Goal: Task Accomplishment & Management: Use online tool/utility

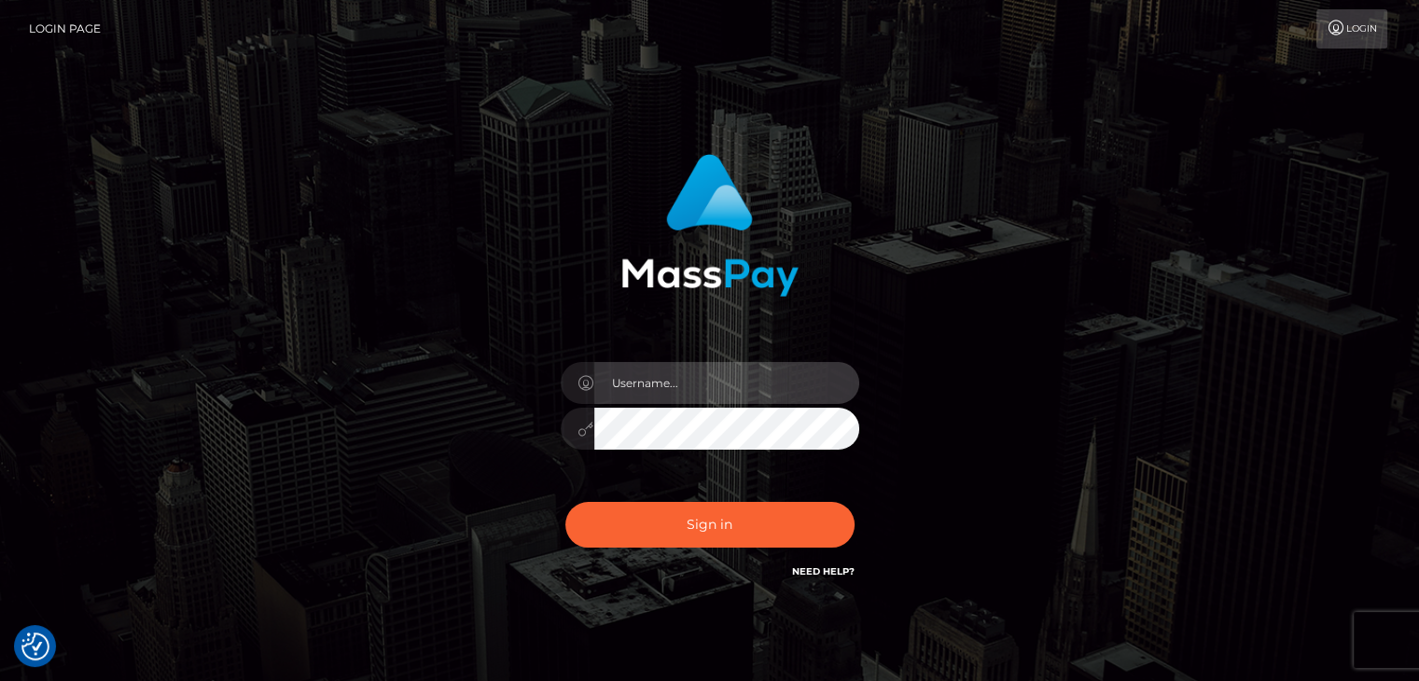
type input "Edward"
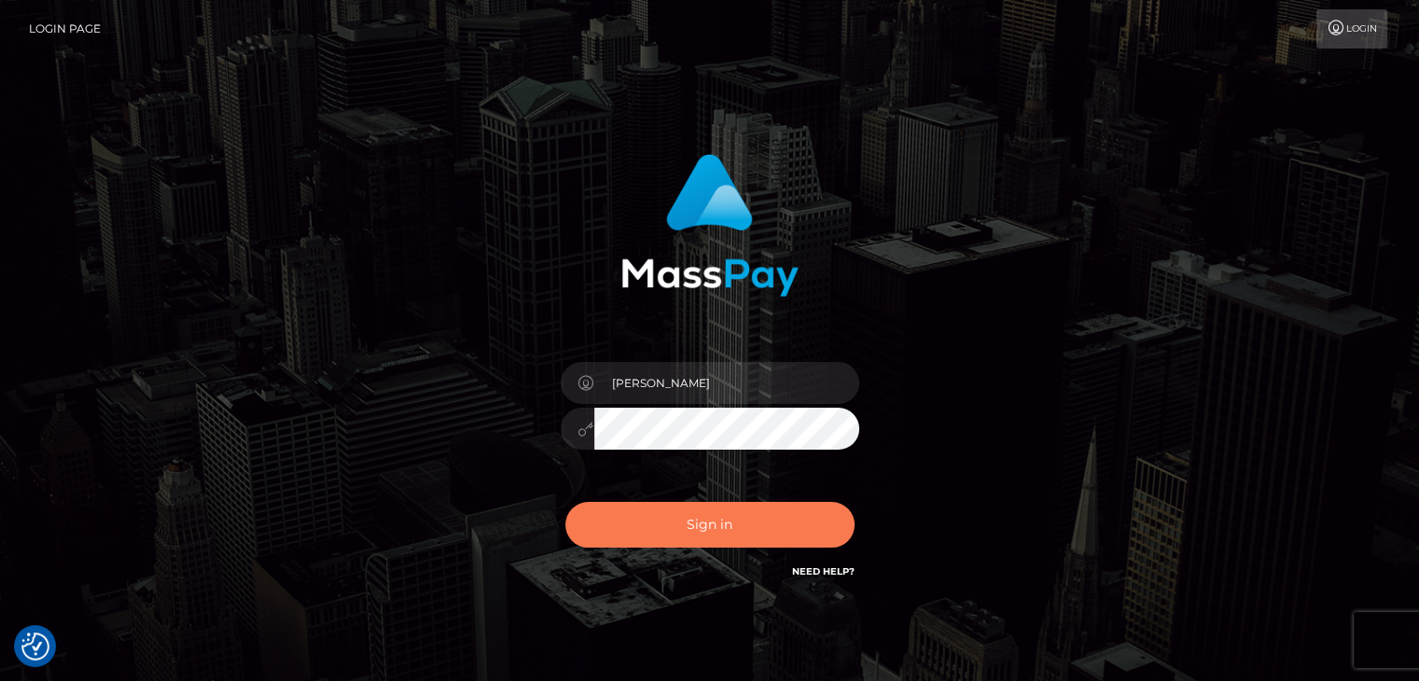
drag, startPoint x: 737, startPoint y: 527, endPoint x: 818, endPoint y: 512, distance: 82.5
click at [737, 528] on button "Sign in" at bounding box center [709, 525] width 289 height 46
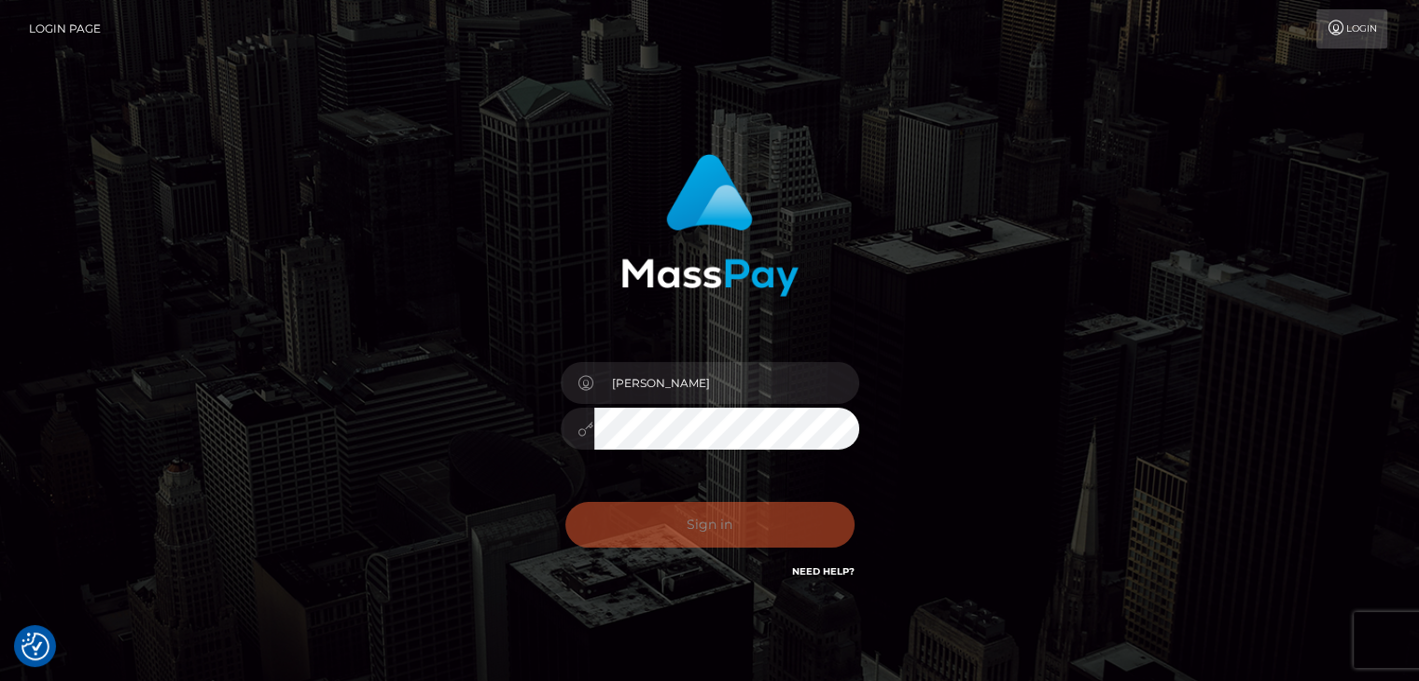
click at [1061, 420] on div "Edward Sign in" at bounding box center [710, 377] width 1064 height 475
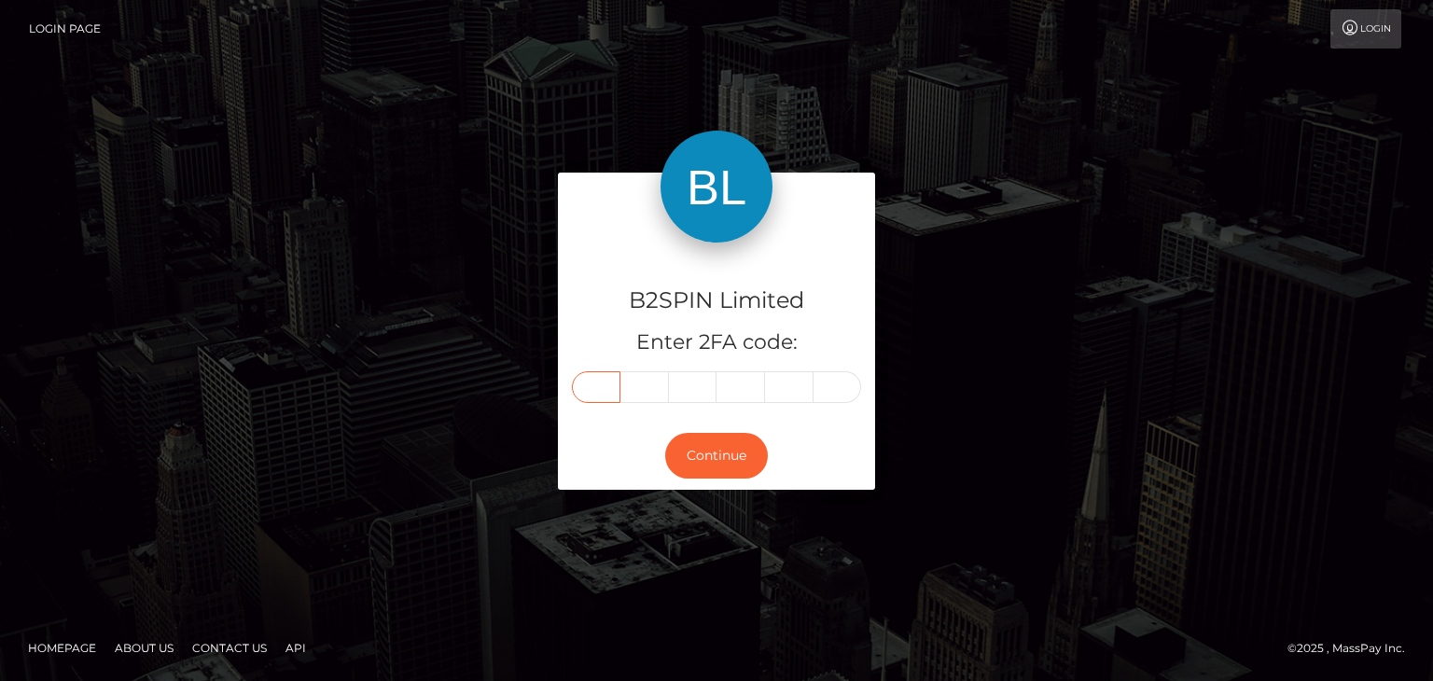
click at [589, 393] on input "text" at bounding box center [596, 387] width 49 height 32
paste input "1"
type input "1"
type input "4"
type input "6"
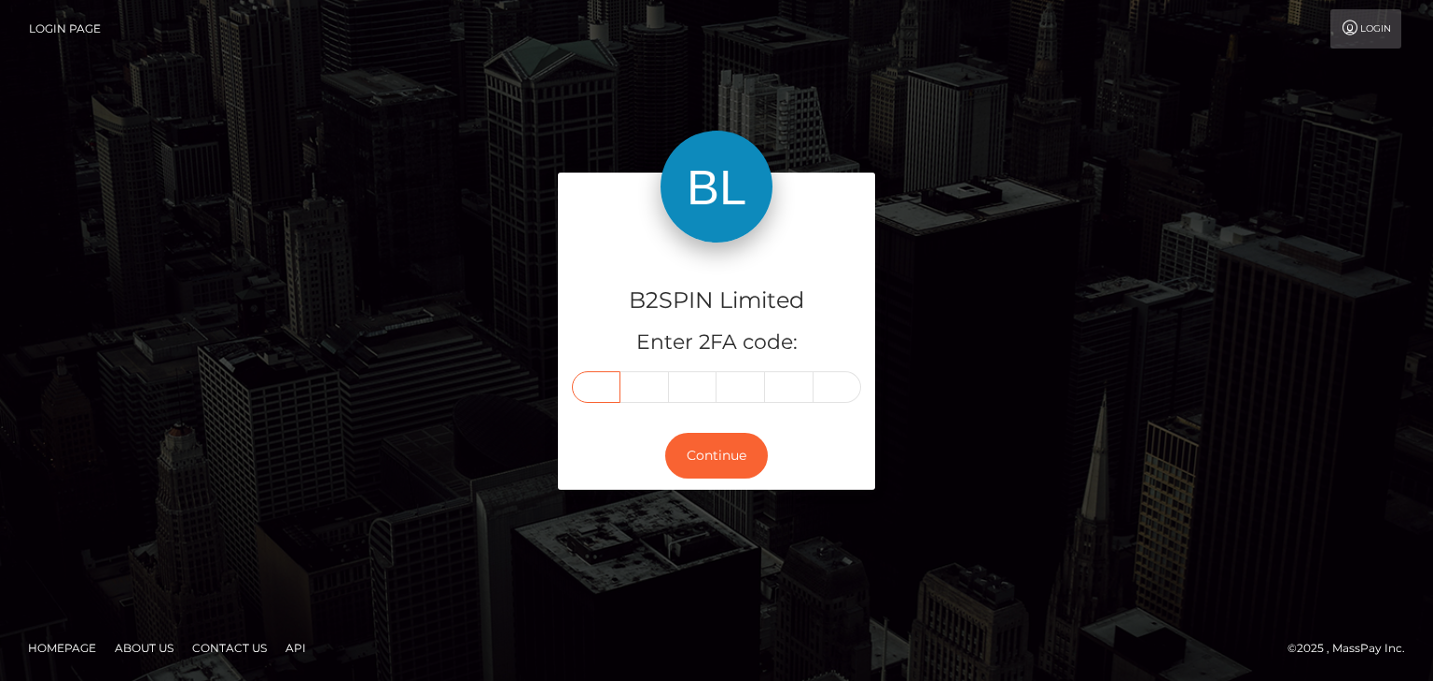
type input "4"
type input "5"
type input "3"
click at [728, 449] on button "Continue" at bounding box center [716, 456] width 103 height 46
click at [1067, 322] on div "B2SPIN Limited Enter 2FA code: 1 4 6 4 5 3 146453 Continue" at bounding box center [717, 340] width 1064 height 335
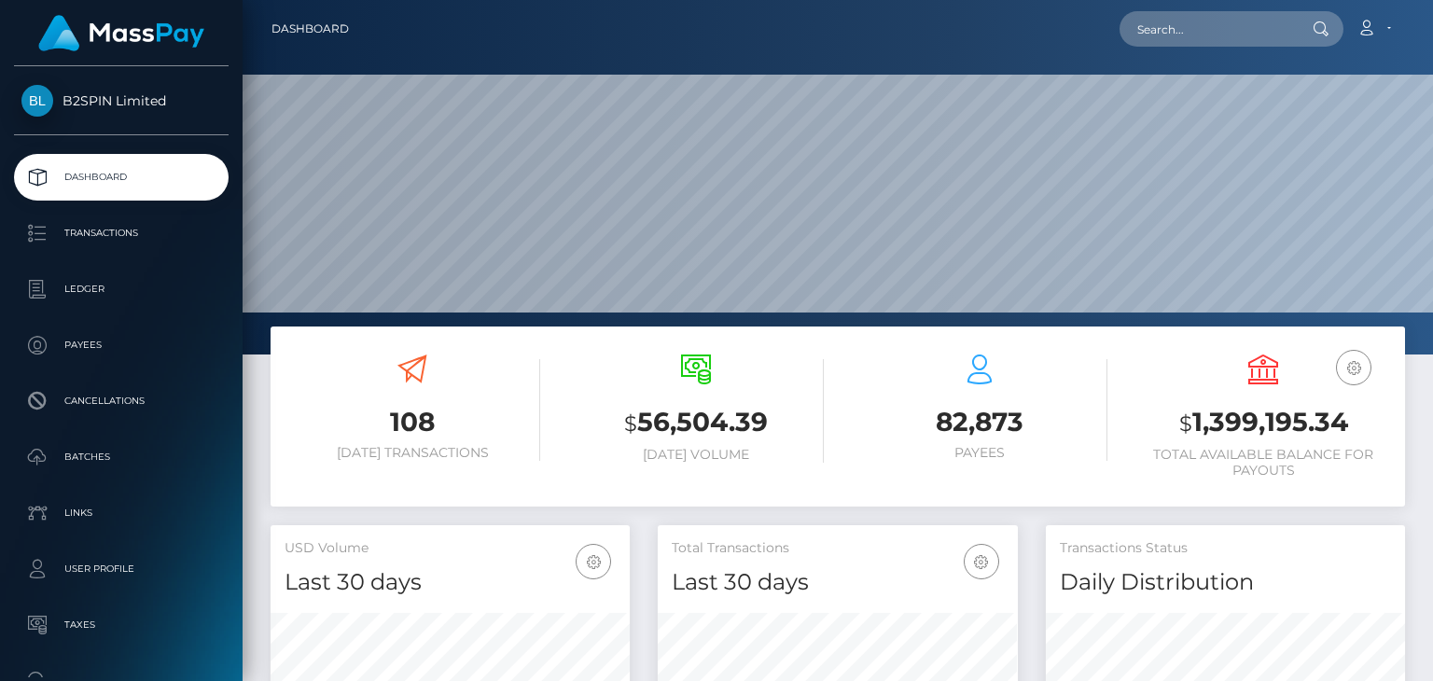
scroll to position [330, 358]
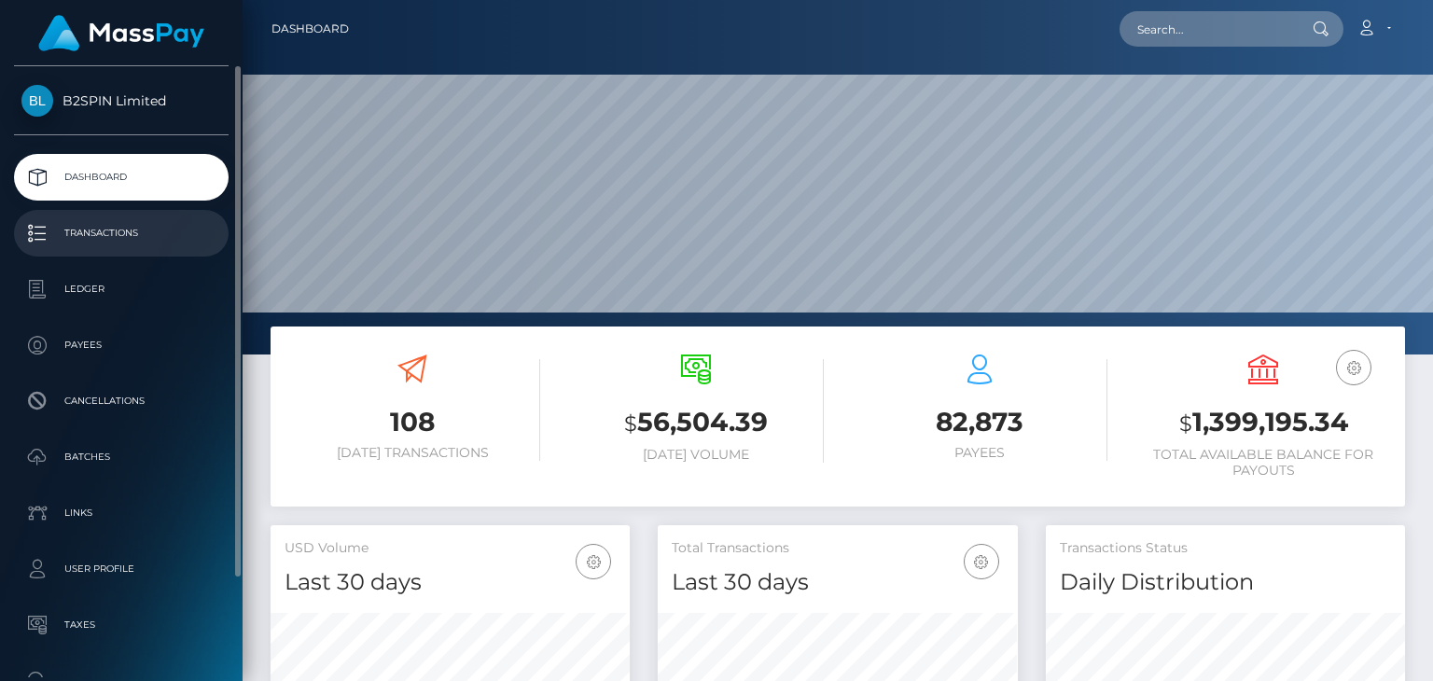
click at [170, 222] on p "Transactions" at bounding box center [121, 233] width 200 height 28
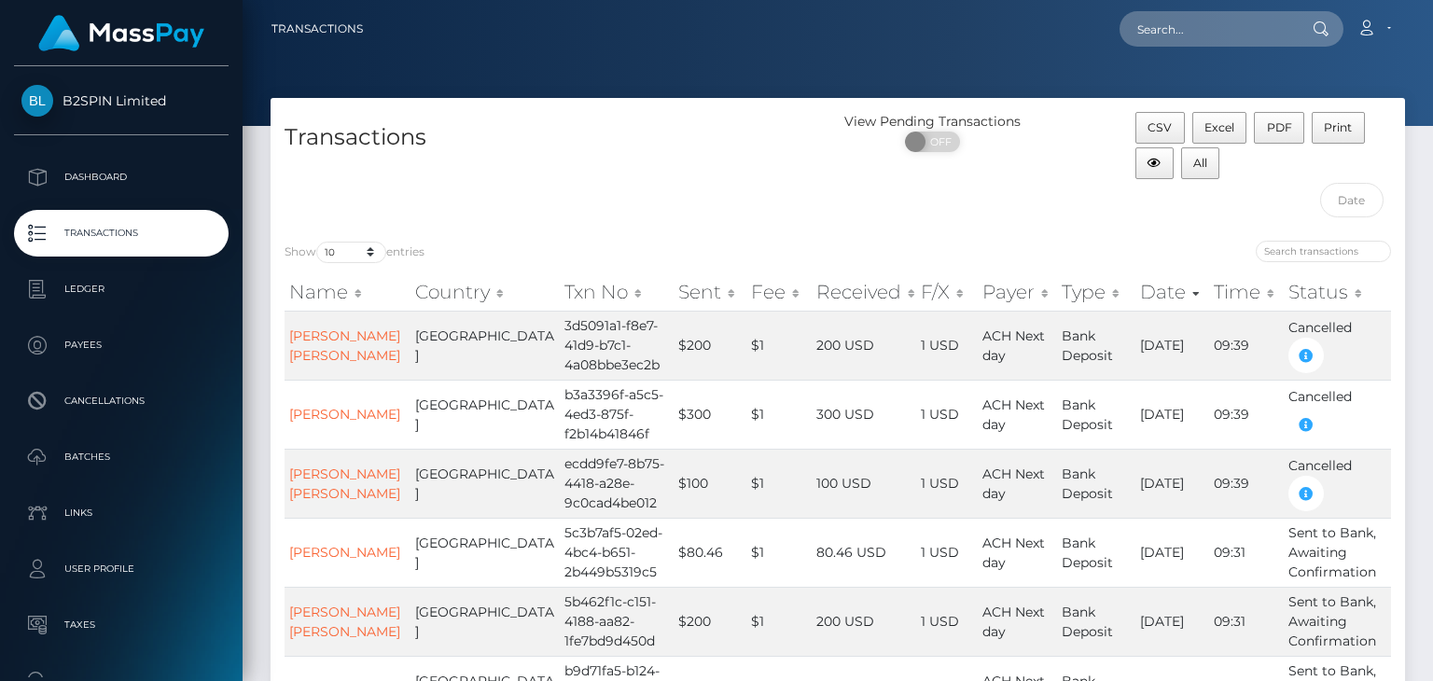
click at [340, 268] on div "Name Country Txn No Sent Fee Received F/X Payer Type Date Time Status Name Coun…" at bounding box center [838, 652] width 1135 height 769
click at [340, 257] on select "10 25 50 100 250 500 1,000 3,500" at bounding box center [351, 252] width 70 height 21
select select "3500"
click at [318, 242] on select "10 25 50 100 250 500 1,000 3,500" at bounding box center [351, 252] width 70 height 21
drag, startPoint x: 554, startPoint y: 230, endPoint x: 814, endPoint y: 143, distance: 273.5
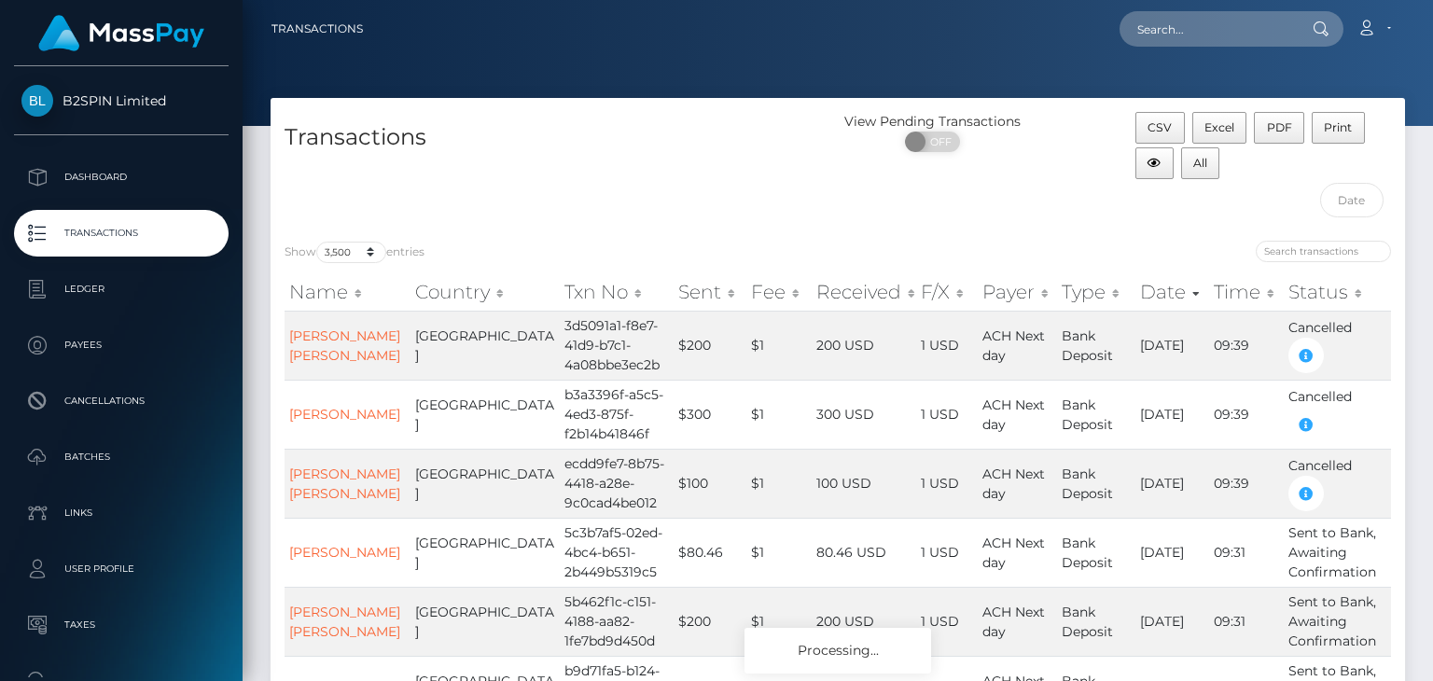
click at [556, 230] on div "Show 10 25 50 100 250 500 1,000 3,500 entries Name Country Txn No Sent Fee Rece…" at bounding box center [838, 652] width 1135 height 851
click at [1360, 210] on input "text" at bounding box center [1352, 200] width 64 height 35
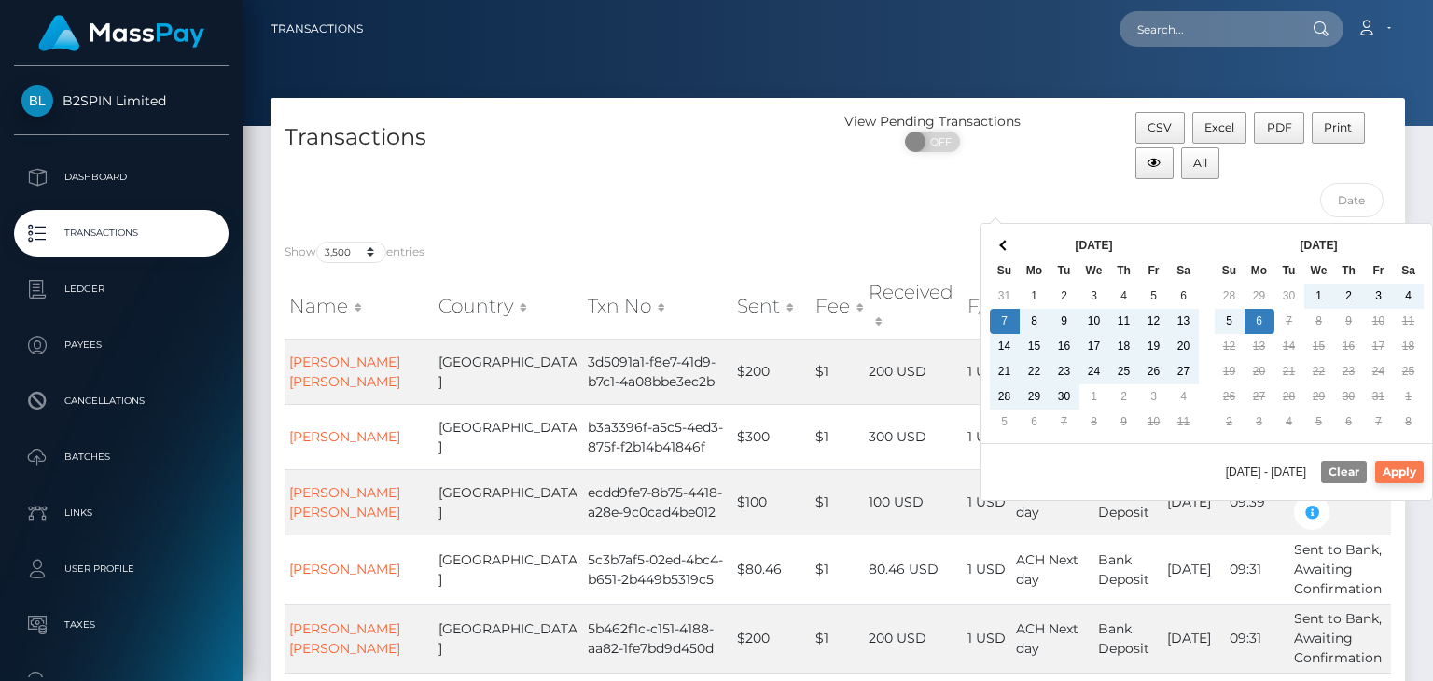
click at [1410, 471] on button "Apply" at bounding box center [1399, 472] width 49 height 22
type input "[DATE] - [DATE]"
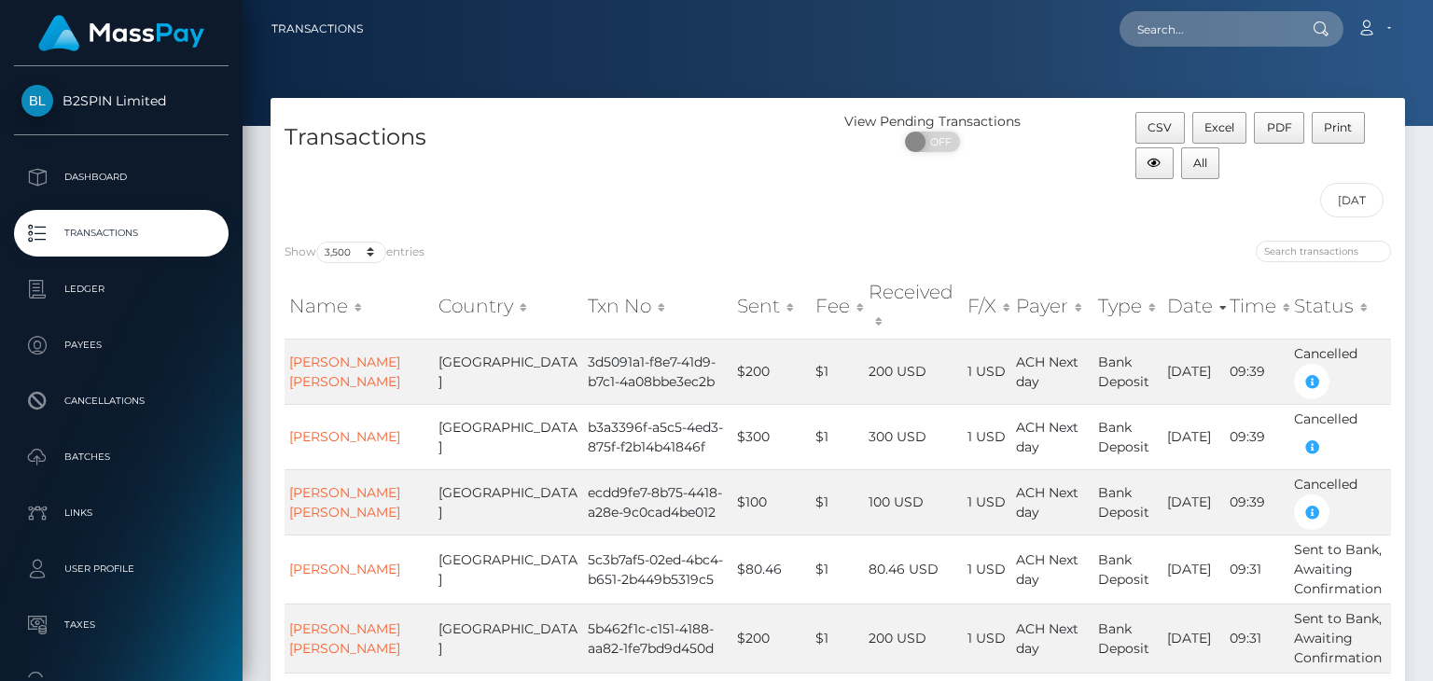
click at [843, 210] on div "View Pending Transactions ON OFF" at bounding box center [980, 169] width 284 height 115
click at [1211, 120] on span "Excel" at bounding box center [1220, 127] width 30 height 14
